Goal: Task Accomplishment & Management: Manage account settings

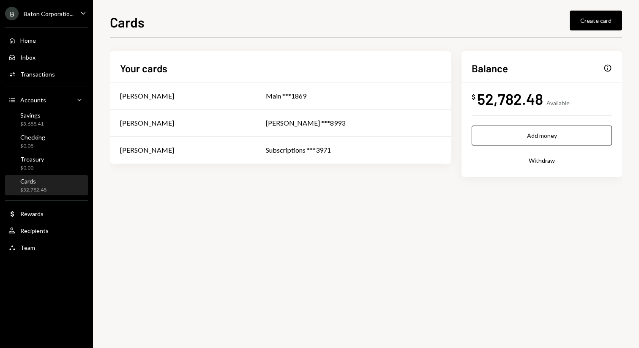
click at [356, 27] on div "Cards Create card" at bounding box center [366, 21] width 512 height 19
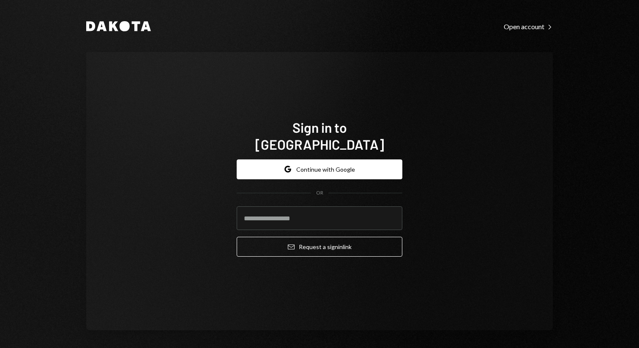
click at [421, 52] on div "Dakota Open account Right Caret Sign in to [GEOGRAPHIC_DATA] Google Continue wi…" at bounding box center [319, 175] width 507 height 351
click at [351, 56] on div "Sign in to [GEOGRAPHIC_DATA] Google Continue with Google OR Email Request a sig…" at bounding box center [319, 191] width 467 height 278
